Goal: Task Accomplishment & Management: Manage account settings

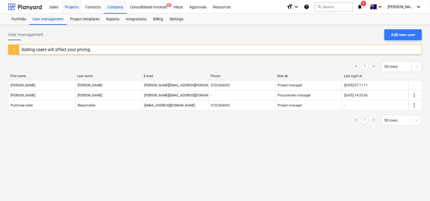
click at [76, 8] on div "Projects" at bounding box center [72, 7] width 20 height 14
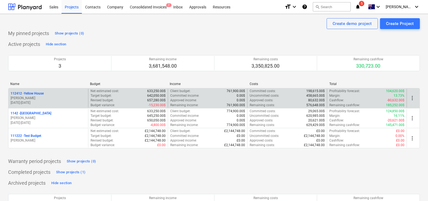
click at [62, 97] on p "[PERSON_NAME]" at bounding box center [48, 98] width 75 height 5
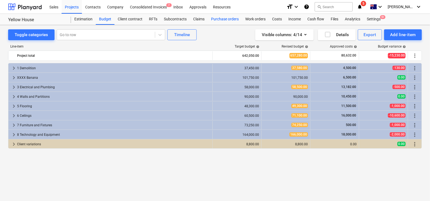
click at [231, 18] on div "Purchase orders" at bounding box center [225, 19] width 34 height 11
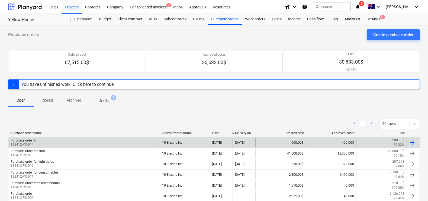
click at [83, 140] on div "Purchase order X 112412-PO-014" at bounding box center [83, 142] width 151 height 9
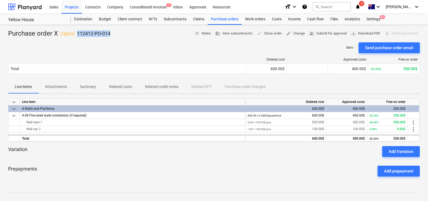
drag, startPoint x: 112, startPoint y: 34, endPoint x: 76, endPoint y: 33, distance: 36.1
click at [76, 33] on div "Purchase order X ( Open ) 112412-PO-014 notes Notes business View subcontractor…" at bounding box center [214, 33] width 412 height 9
click at [76, 33] on div "Purchase order X ( Open ) 112412-PO-014" at bounding box center [59, 33] width 102 height 9
drag, startPoint x: 78, startPoint y: 32, endPoint x: 92, endPoint y: 34, distance: 15.0
click at [92, 34] on p "112412-PO-014" at bounding box center [93, 33] width 33 height 7
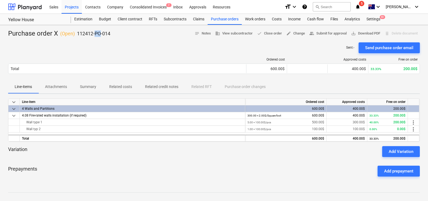
drag, startPoint x: 96, startPoint y: 33, endPoint x: 101, endPoint y: 33, distance: 4.9
click at [101, 33] on p "112412-PO-014" at bounding box center [93, 33] width 33 height 7
drag, startPoint x: 106, startPoint y: 33, endPoint x: 119, endPoint y: 33, distance: 13.0
click at [119, 33] on div "Purchase order X ( Open ) 112412-PO-014 notes Notes business View subcontractor…" at bounding box center [214, 33] width 412 height 9
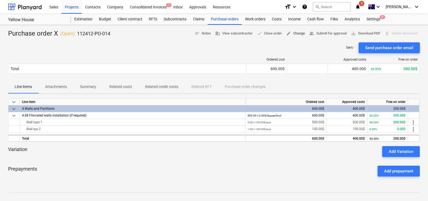
click at [292, 36] on span "edit Change" at bounding box center [295, 33] width 19 height 6
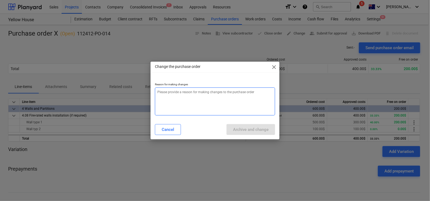
click at [205, 101] on textarea at bounding box center [215, 101] width 120 height 28
type textarea "x"
type textarea "W"
type textarea "x"
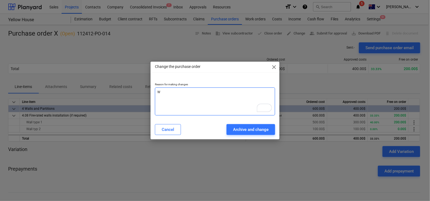
type textarea "x"
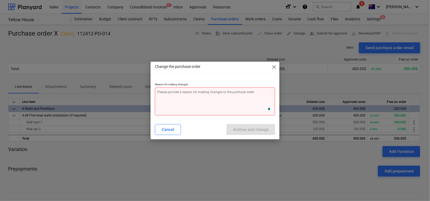
type textarea "I"
type textarea "x"
type textarea "I"
type textarea "x"
type textarea "I w"
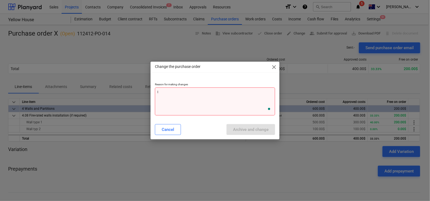
type textarea "x"
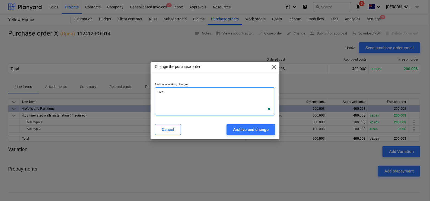
type textarea "I wna"
type textarea "x"
type textarea "I wnat"
type textarea "x"
type textarea "I wnat"
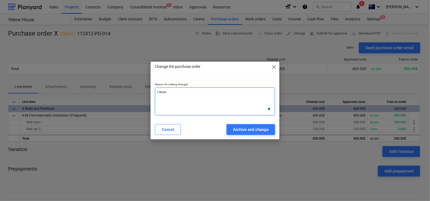
type textarea "x"
type textarea "I wnat t"
type textarea "x"
type textarea "I wnat to"
type textarea "x"
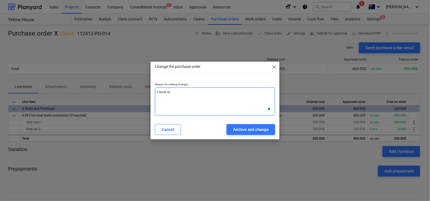
type textarea "I wnat to"
type textarea "x"
type textarea "I wnat to ch"
type textarea "x"
type textarea "I wnat to cha"
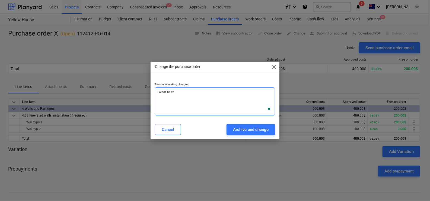
type textarea "x"
type textarea "I wnat to [PERSON_NAME]"
type textarea "x"
type textarea "I wnat to [PERSON_NAME]"
type textarea "x"
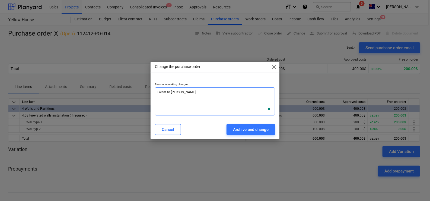
type textarea "I wnat to change"
type textarea "x"
type textarea "I wnat to change"
type textarea "x"
type textarea "I wnat to change p"
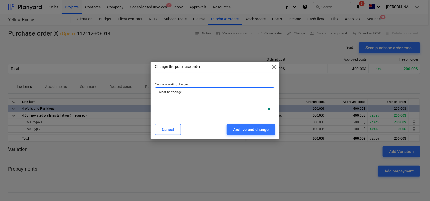
type textarea "x"
type textarea "I wnat to change pO"
type textarea "x"
type textarea "I wnat to change p"
type textarea "x"
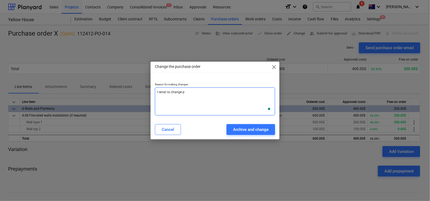
type textarea "I wnat to change"
type textarea "x"
type textarea "I wnat to change P"
type textarea "x"
type textarea "I wnat to change PO"
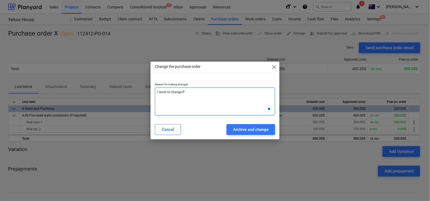
type textarea "x"
type textarea "I wnat to change PO"
type textarea "x"
type textarea "I wnat to change PO n"
type textarea "x"
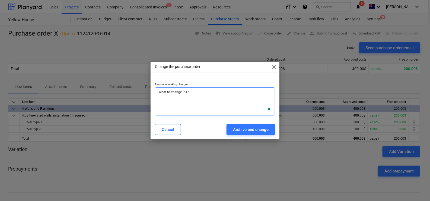
type textarea "I wnat to change PO nu"
type textarea "x"
type textarea "I wnat to change PO num"
type textarea "x"
type textarea "I wnat to change PO numb"
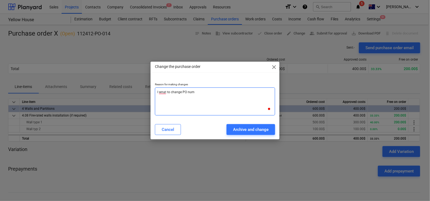
type textarea "x"
type textarea "I wnat to change PO numbe"
type textarea "x"
type textarea "I wnat to change PO number"
type textarea "x"
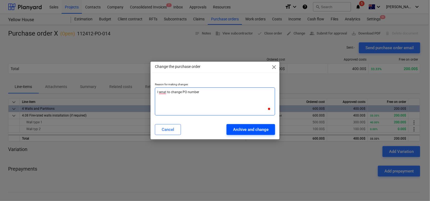
type textarea "I wnat to change PO number"
click at [257, 128] on div "Archive and change" at bounding box center [251, 129] width 36 height 7
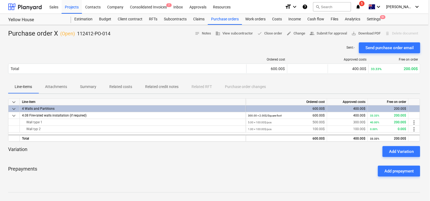
type textarea "x"
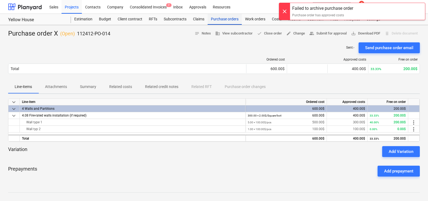
click at [218, 22] on div "Purchase orders" at bounding box center [225, 19] width 34 height 11
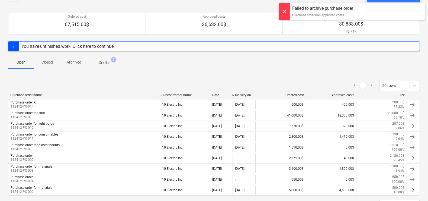
scroll to position [62, 0]
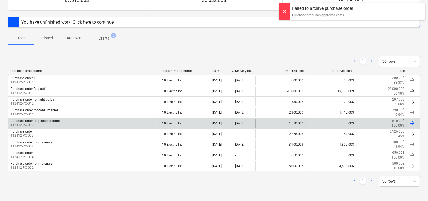
click at [136, 118] on div "Purchase order for plaster boards 112412-PO-010 10 Electric Inc. [DATE] [DATE] …" at bounding box center [214, 123] width 412 height 11
click at [129, 123] on div "Purchase order for plaster boards 112412-PO-010" at bounding box center [83, 123] width 151 height 9
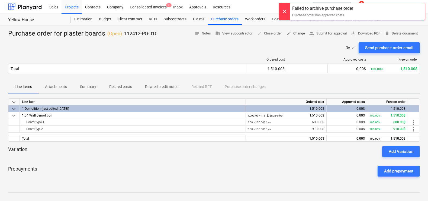
click at [296, 32] on span "edit Change" at bounding box center [295, 33] width 19 height 6
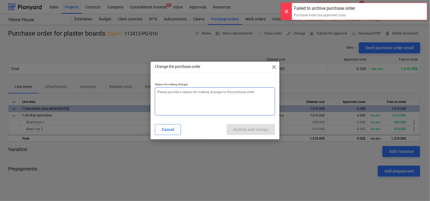
click at [183, 102] on textarea at bounding box center [215, 101] width 120 height 28
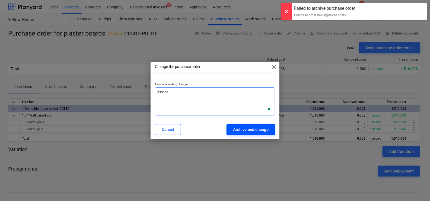
type textarea "asdasd"
click at [258, 126] on div "Archive and change" at bounding box center [251, 129] width 36 height 7
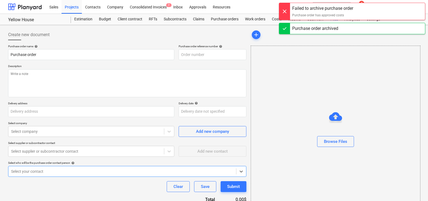
type input "Purchase order for plaster boards"
type input "112412-PO-010"
type input "Project Address 123"
type input "[DATE]"
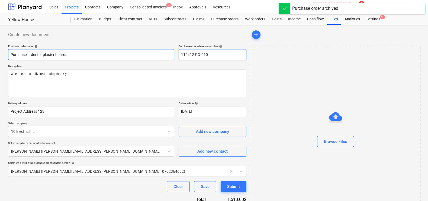
drag, startPoint x: 211, startPoint y: 54, endPoint x: 174, endPoint y: 53, distance: 37.2
click at [174, 53] on div "Purchase order name help Purchase order for plaster boards Purchase order refer…" at bounding box center [127, 51] width 238 height 15
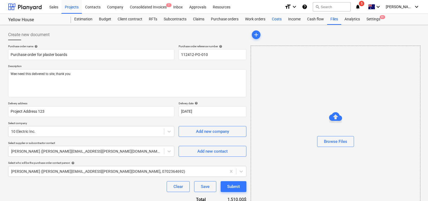
click at [280, 21] on div "Costs" at bounding box center [277, 19] width 16 height 11
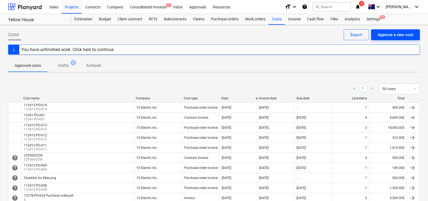
click at [383, 34] on div "Approve a new cost" at bounding box center [396, 34] width 36 height 7
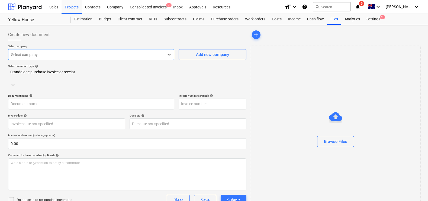
click at [40, 55] on div at bounding box center [86, 54] width 150 height 5
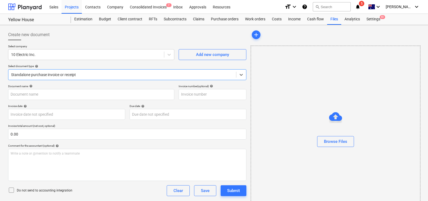
click at [40, 74] on div at bounding box center [122, 74] width 222 height 5
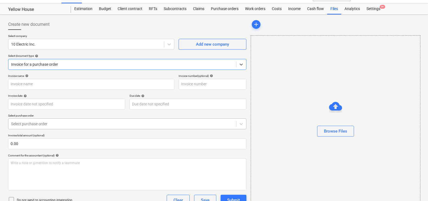
click at [60, 127] on body "Sales Projects Contacts Company Consolidated Invoices 7 Inbox Approvals Resourc…" at bounding box center [214, 90] width 428 height 201
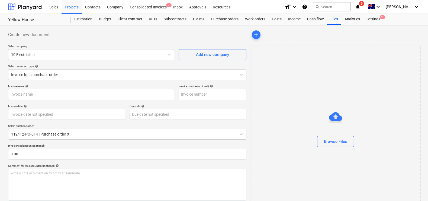
click at [211, 27] on div "Create new document Select company 10 Electric Inc. Add new company Select docu…" at bounding box center [127, 173] width 243 height 292
click at [219, 20] on div "Purchase orders" at bounding box center [225, 19] width 34 height 11
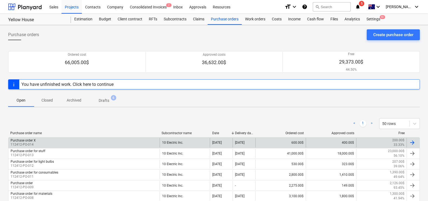
click at [136, 142] on div "Purchase order X 112412-PO-014" at bounding box center [83, 142] width 151 height 9
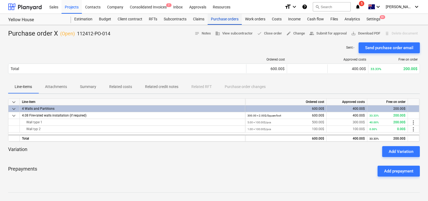
click at [216, 20] on div "Purchase orders" at bounding box center [225, 19] width 34 height 11
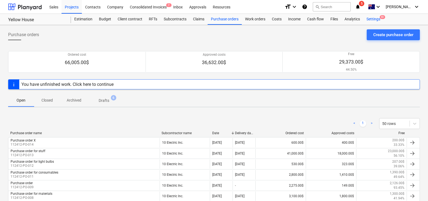
click at [372, 17] on div "Settings 9+" at bounding box center [373, 19] width 20 height 11
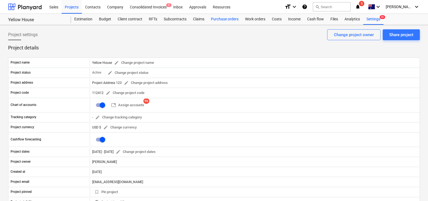
click at [235, 17] on div "Purchase orders" at bounding box center [225, 19] width 34 height 11
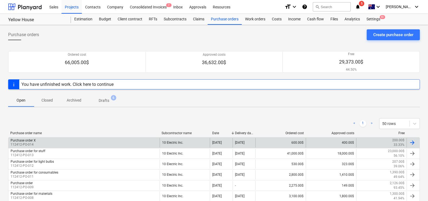
click at [133, 144] on div "Purchase order X 112412-PO-014" at bounding box center [83, 142] width 151 height 9
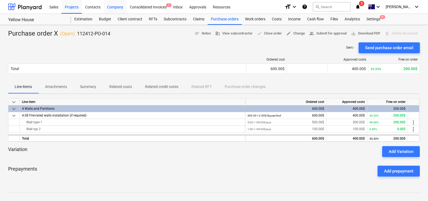
click at [123, 5] on div "Company" at bounding box center [115, 7] width 23 height 14
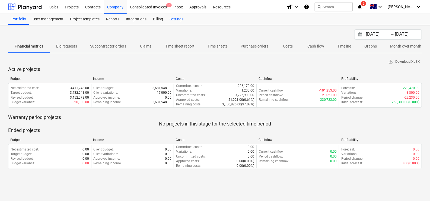
click at [175, 23] on div "Settings" at bounding box center [176, 19] width 20 height 11
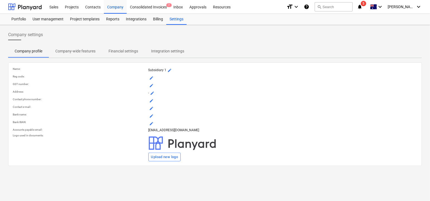
click at [86, 52] on p "Company-wide features" at bounding box center [75, 51] width 40 height 6
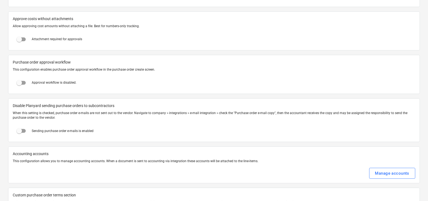
scroll to position [988, 0]
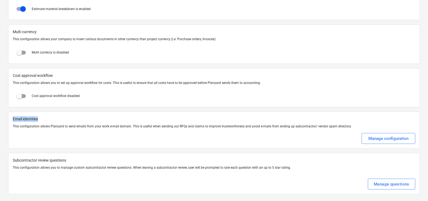
drag, startPoint x: 13, startPoint y: 116, endPoint x: 39, endPoint y: 115, distance: 25.8
click at [39, 116] on p "Email identities" at bounding box center [214, 119] width 403 height 6
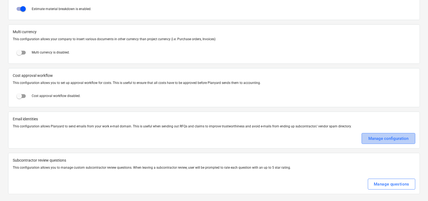
click at [381, 140] on button "Manage configuration" at bounding box center [389, 138] width 54 height 11
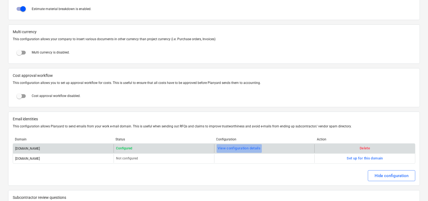
click at [255, 149] on button "View configuration details" at bounding box center [240, 148] width 46 height 9
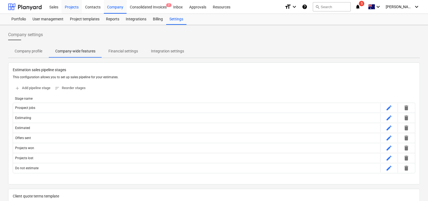
click at [70, 7] on div "Projects" at bounding box center [72, 7] width 20 height 14
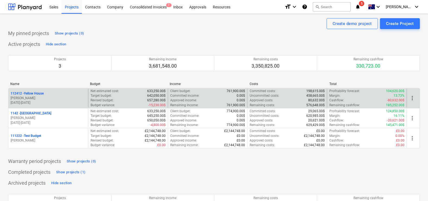
click at [39, 92] on p "112412 - Yellow House" at bounding box center [27, 93] width 33 height 5
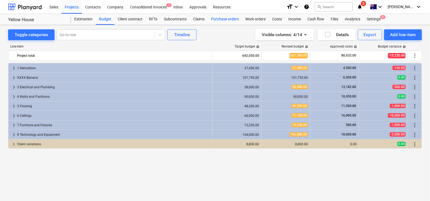
click at [223, 17] on div "Purchase orders" at bounding box center [225, 19] width 34 height 11
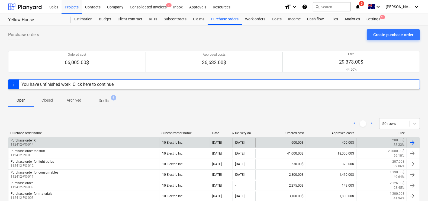
click at [73, 142] on div "Purchase order X 112412-PO-014" at bounding box center [83, 142] width 151 height 9
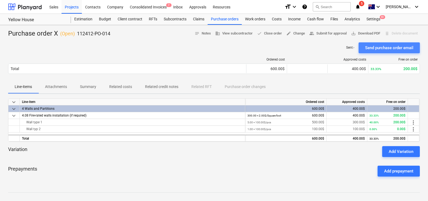
click at [372, 46] on div "Send purchase order email" at bounding box center [389, 47] width 48 height 7
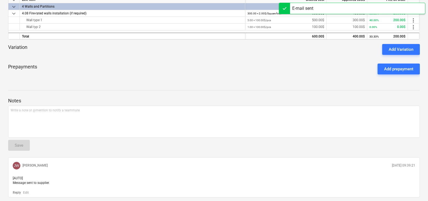
scroll to position [120, 0]
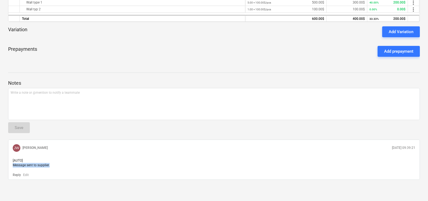
drag, startPoint x: 13, startPoint y: 167, endPoint x: 51, endPoint y: 168, distance: 38.0
click at [51, 168] on div "[AUTO] Message sent to supplier." at bounding box center [214, 163] width 407 height 14
drag, startPoint x: 386, startPoint y: 146, endPoint x: 413, endPoint y: 146, distance: 27.7
click at [413, 146] on p "[DATE] 09:39:21" at bounding box center [403, 147] width 23 height 5
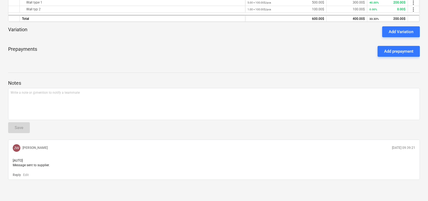
click at [372, 148] on div "[PERSON_NAME] [PERSON_NAME] [DATE] 09:39:21" at bounding box center [214, 148] width 407 height 12
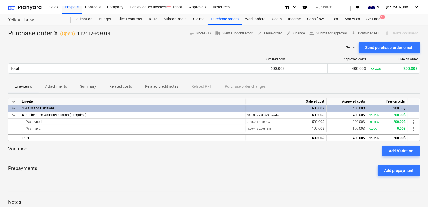
scroll to position [0, 0]
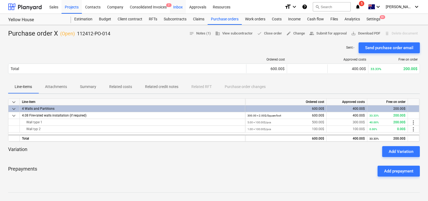
click at [178, 8] on div "Inbox" at bounding box center [178, 7] width 16 height 14
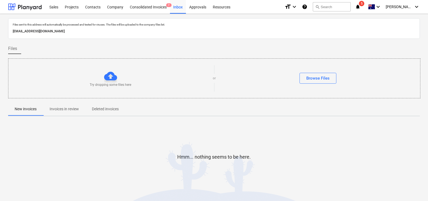
click at [79, 31] on p "[EMAIL_ADDRESS][DOMAIN_NAME]" at bounding box center [214, 31] width 403 height 6
click at [98, 31] on p "[EMAIL_ADDRESS][DOMAIN_NAME]" at bounding box center [214, 31] width 403 height 6
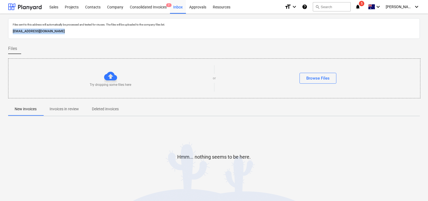
click at [98, 31] on p "[EMAIL_ADDRESS][DOMAIN_NAME]" at bounding box center [214, 31] width 403 height 6
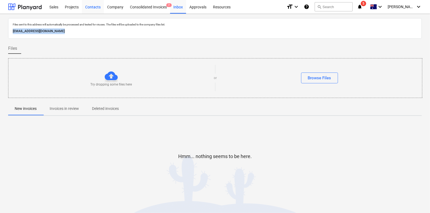
click at [92, 10] on div "Contacts" at bounding box center [93, 7] width 22 height 14
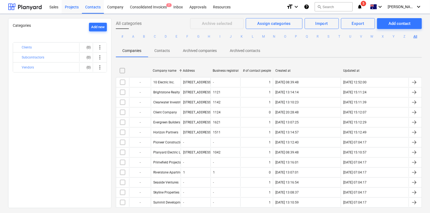
click at [69, 8] on div "Projects" at bounding box center [72, 7] width 20 height 14
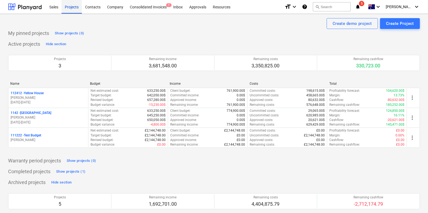
click at [69, 8] on div "Projects" at bounding box center [72, 7] width 20 height 14
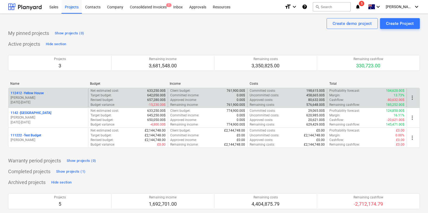
click at [74, 94] on div "112412 - Yellow House" at bounding box center [48, 93] width 75 height 5
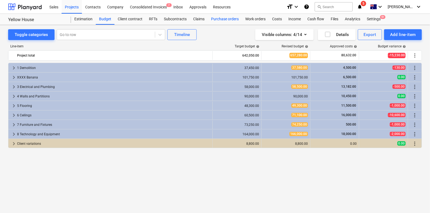
click at [211, 20] on div "Purchase orders" at bounding box center [225, 19] width 34 height 11
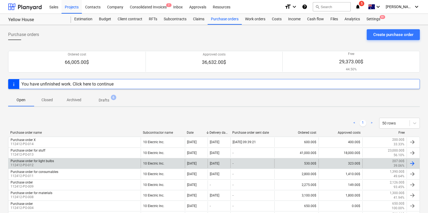
scroll to position [25, 0]
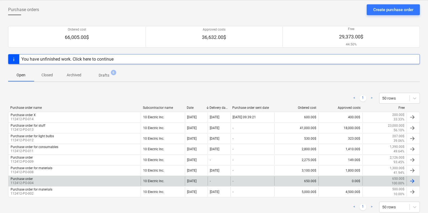
click at [69, 177] on div "Purchase order 112412-PO-004" at bounding box center [74, 181] width 132 height 9
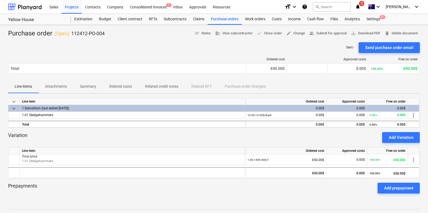
click at [88, 88] on p "Summary" at bounding box center [88, 87] width 16 height 6
click at [234, 15] on div "Purchase orders" at bounding box center [225, 19] width 34 height 11
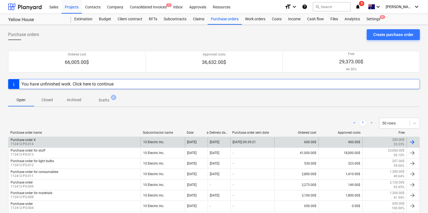
click at [153, 138] on div "10 Electric Inc." at bounding box center [163, 142] width 44 height 9
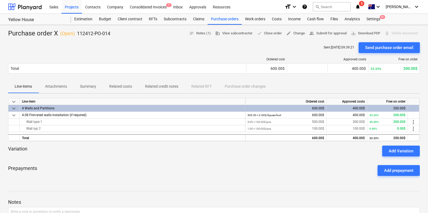
click at [131, 87] on p "Related costs" at bounding box center [120, 87] width 23 height 6
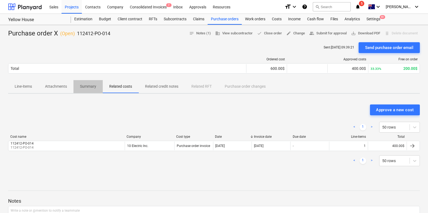
click at [96, 83] on span "Summary" at bounding box center [88, 86] width 29 height 9
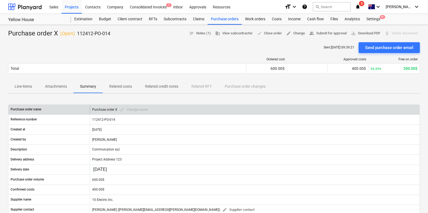
click at [120, 109] on div "Purchase order X edit Change name" at bounding box center [121, 110] width 58 height 8
click at [123, 110] on div "Purchase order X edit Change name" at bounding box center [121, 110] width 58 height 8
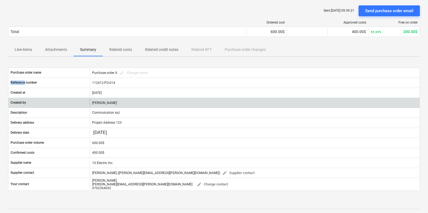
scroll to position [50, 0]
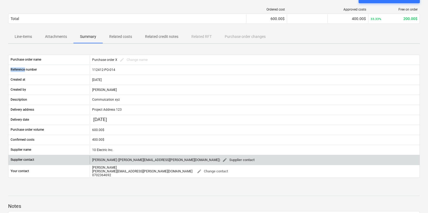
click at [222, 159] on span "edit" at bounding box center [224, 160] width 5 height 5
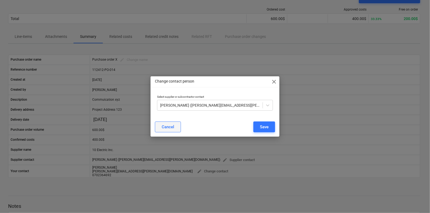
click at [172, 127] on div "Cancel" at bounding box center [168, 127] width 12 height 7
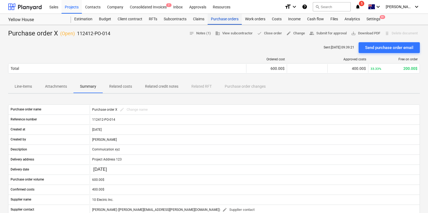
click at [217, 19] on div "Purchase orders" at bounding box center [225, 19] width 34 height 11
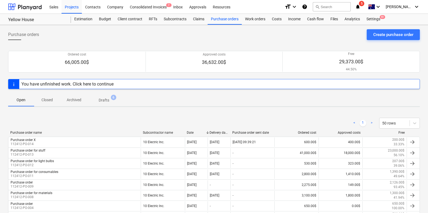
scroll to position [39, 0]
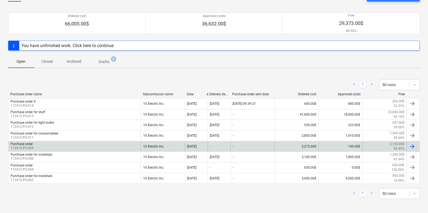
click at [97, 143] on div "Purchase order 112412-PO-009" at bounding box center [74, 146] width 132 height 9
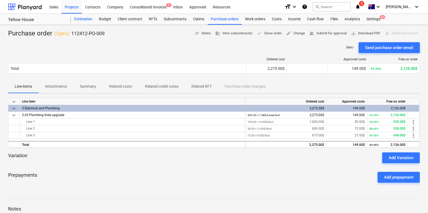
click at [76, 14] on div "Estimation" at bounding box center [83, 19] width 25 height 11
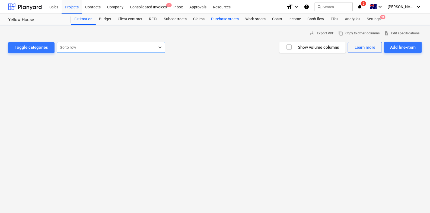
click at [228, 19] on div "Purchase orders" at bounding box center [225, 19] width 34 height 11
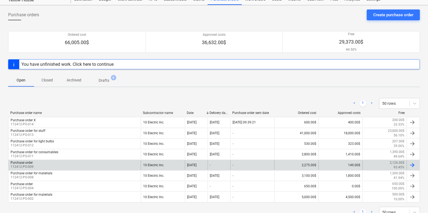
scroll to position [24, 0]
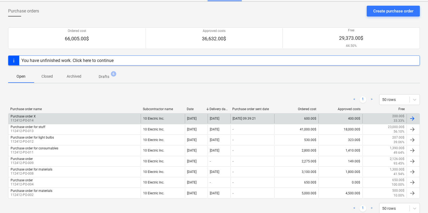
click at [79, 118] on div "Purchase order X 112412-PO-014" at bounding box center [74, 118] width 132 height 9
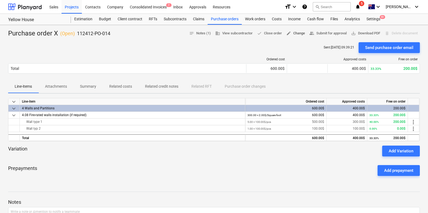
click at [297, 34] on span "edit Change" at bounding box center [295, 33] width 19 height 6
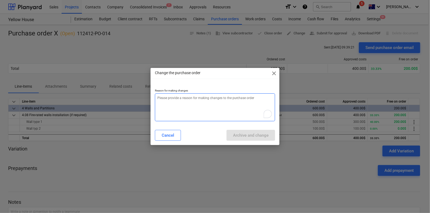
click at [202, 107] on textarea "To enrich screen reader interactions, please activate Accessibility in Grammarl…" at bounding box center [215, 108] width 120 height 28
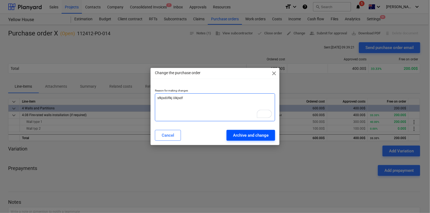
type textarea "sfkjsdöflkj ölkjsdf"
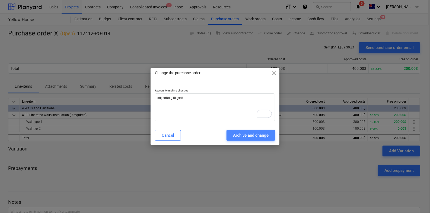
click at [245, 137] on div "Archive and change" at bounding box center [251, 135] width 36 height 7
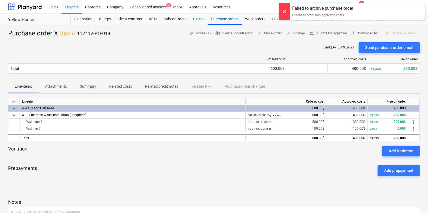
click at [207, 19] on div "Claims" at bounding box center [199, 19] width 18 height 11
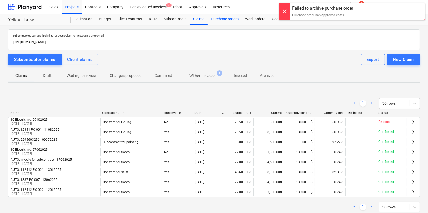
click at [222, 21] on div "Purchase orders" at bounding box center [225, 19] width 34 height 11
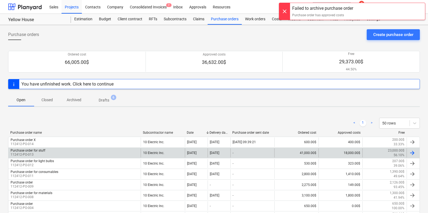
scroll to position [39, 0]
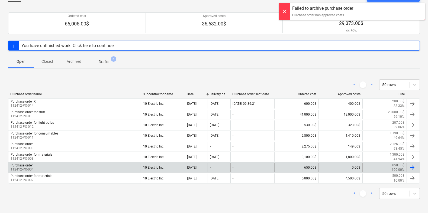
click at [124, 167] on div "Purchase order 112412-PO-004" at bounding box center [74, 167] width 132 height 9
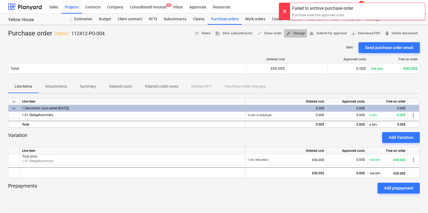
click at [292, 34] on span "edit Change" at bounding box center [295, 33] width 19 height 6
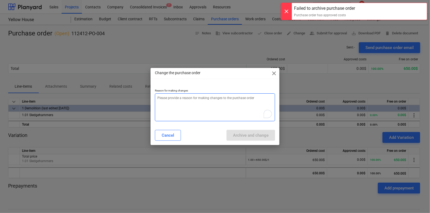
click at [217, 111] on textarea "To enrich screen reader interactions, please activate Accessibility in Grammarl…" at bounding box center [215, 108] width 120 height 28
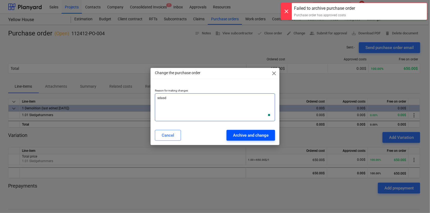
type textarea "sdasd"
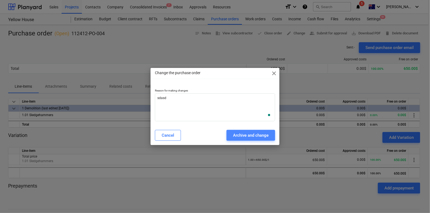
click at [250, 132] on button "Archive and change" at bounding box center [250, 135] width 49 height 11
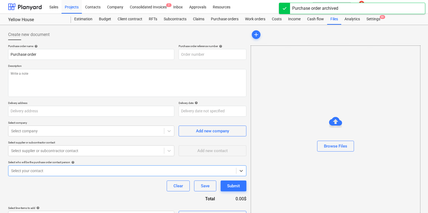
type input "112412-PO-004"
type input "Project Address 123"
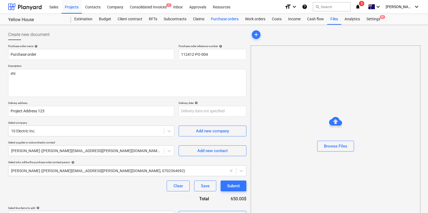
click at [228, 20] on div "Purchase orders" at bounding box center [225, 19] width 34 height 11
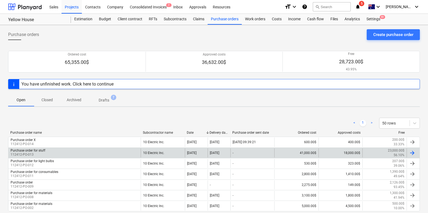
scroll to position [24, 0]
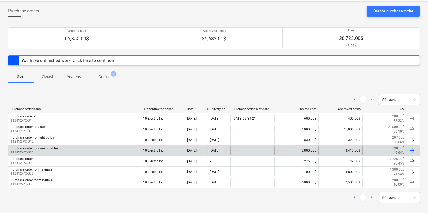
click at [86, 147] on div "Purchase order for consumables 112412-PO-011" at bounding box center [74, 150] width 132 height 9
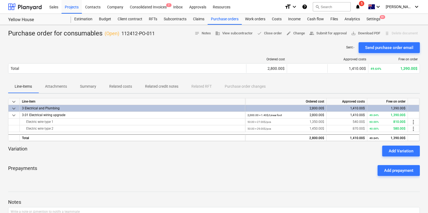
click at [91, 86] on p "Summary" at bounding box center [88, 87] width 16 height 6
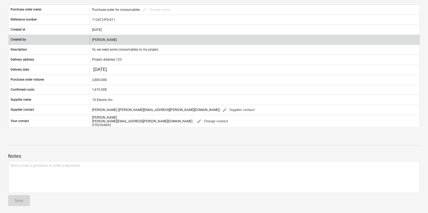
scroll to position [100, 0]
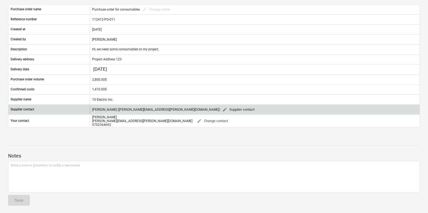
click at [222, 109] on span "edit" at bounding box center [224, 109] width 5 height 5
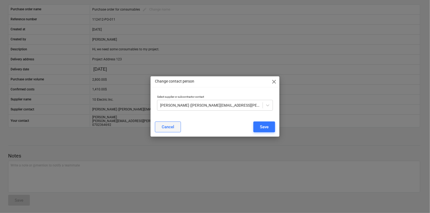
click at [165, 129] on div "Cancel" at bounding box center [168, 127] width 12 height 7
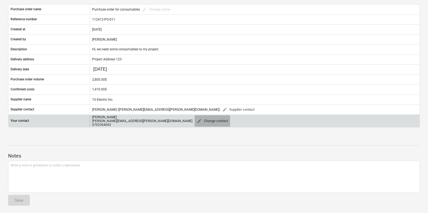
click at [195, 120] on button "edit Change contact" at bounding box center [213, 121] width 36 height 11
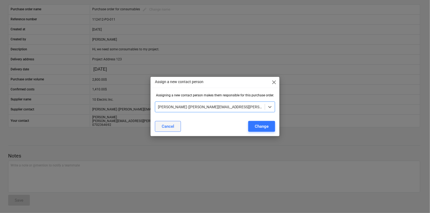
click at [171, 128] on div "Cancel" at bounding box center [168, 126] width 12 height 7
